Goal: Navigation & Orientation: Find specific page/section

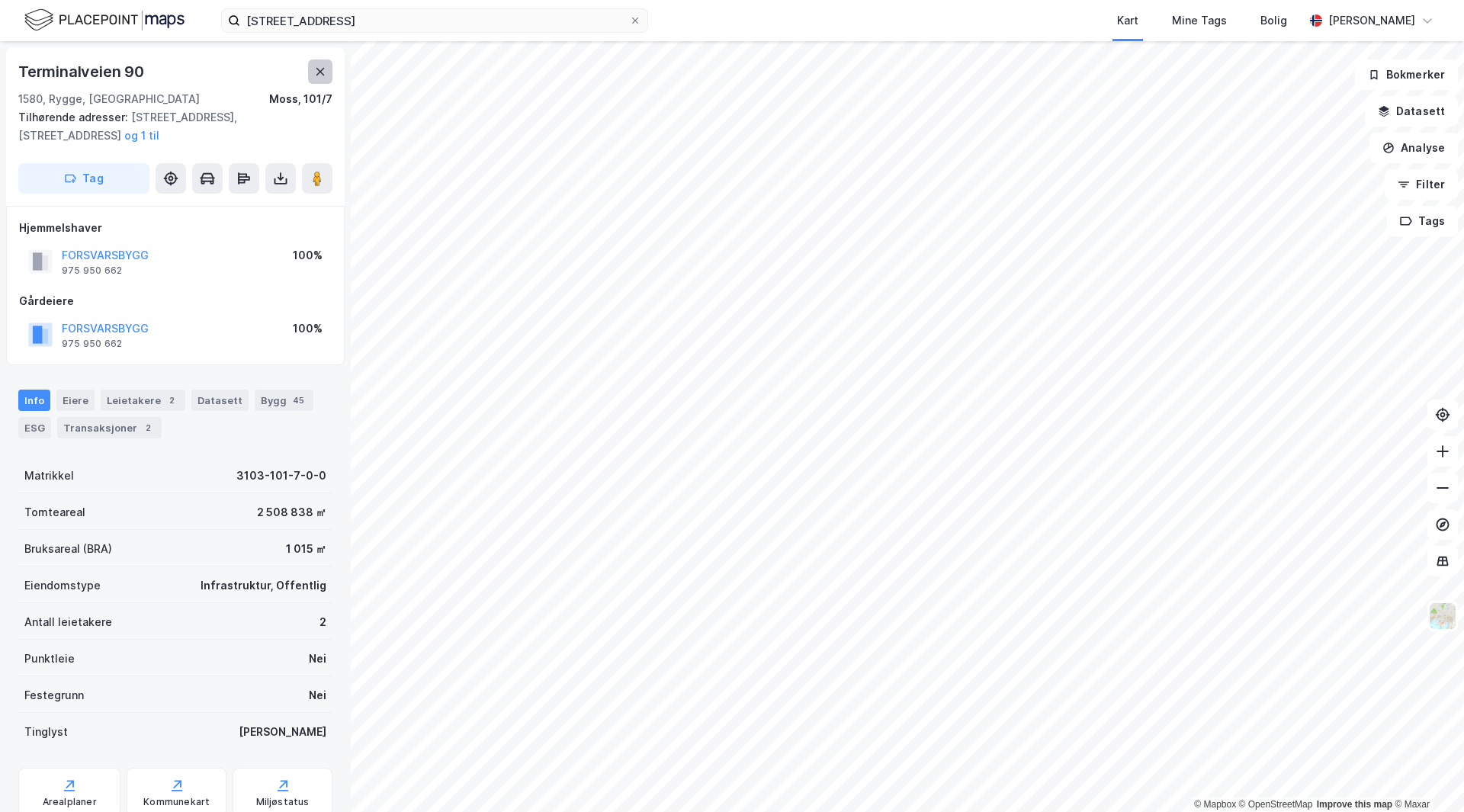
click at [325, 71] on icon at bounding box center [321, 72] width 12 height 12
